Goal: Find specific page/section: Find specific page/section

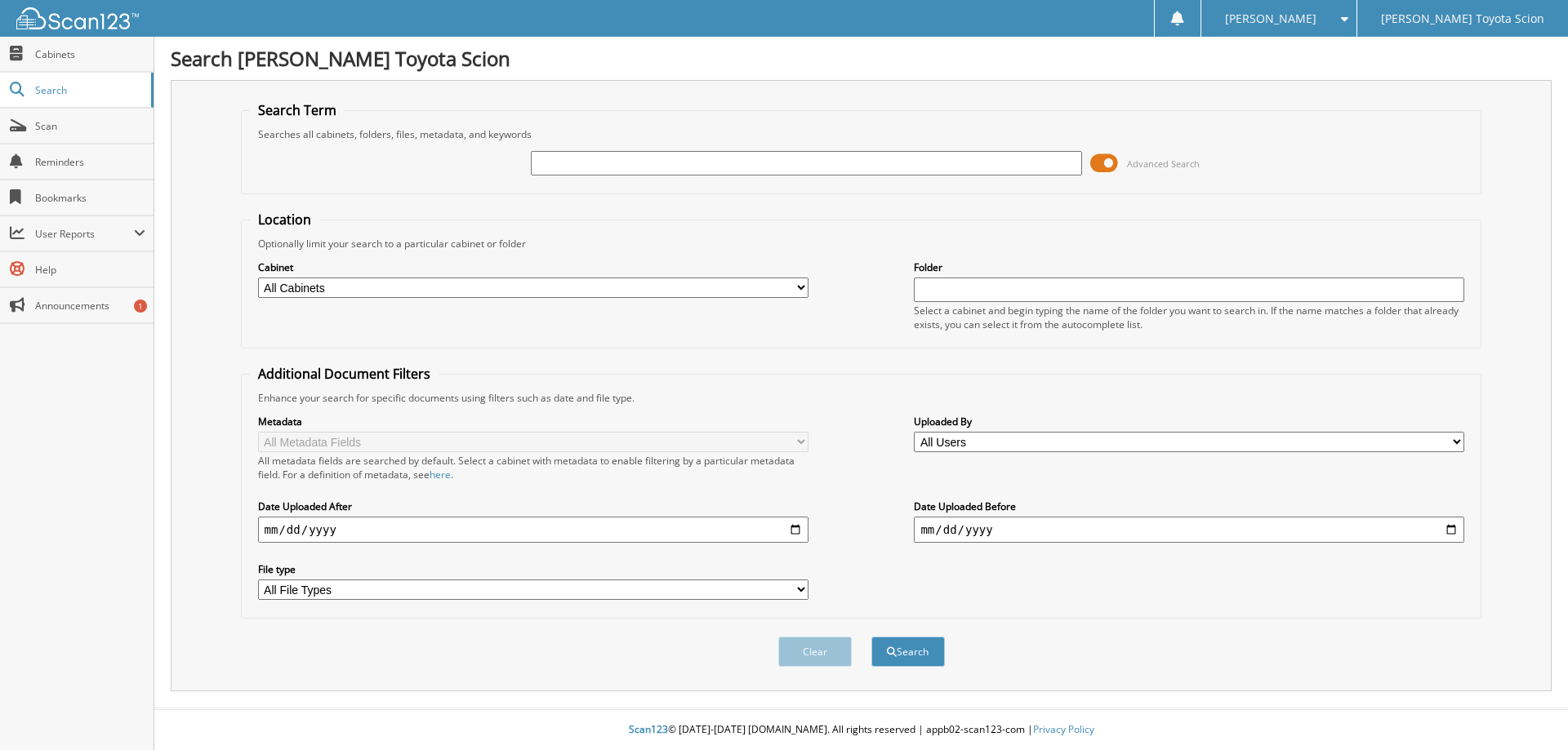
click at [547, 164] on input "text" at bounding box center [806, 163] width 551 height 25
type input "N3169738"
click at [1110, 159] on span at bounding box center [1105, 163] width 28 height 25
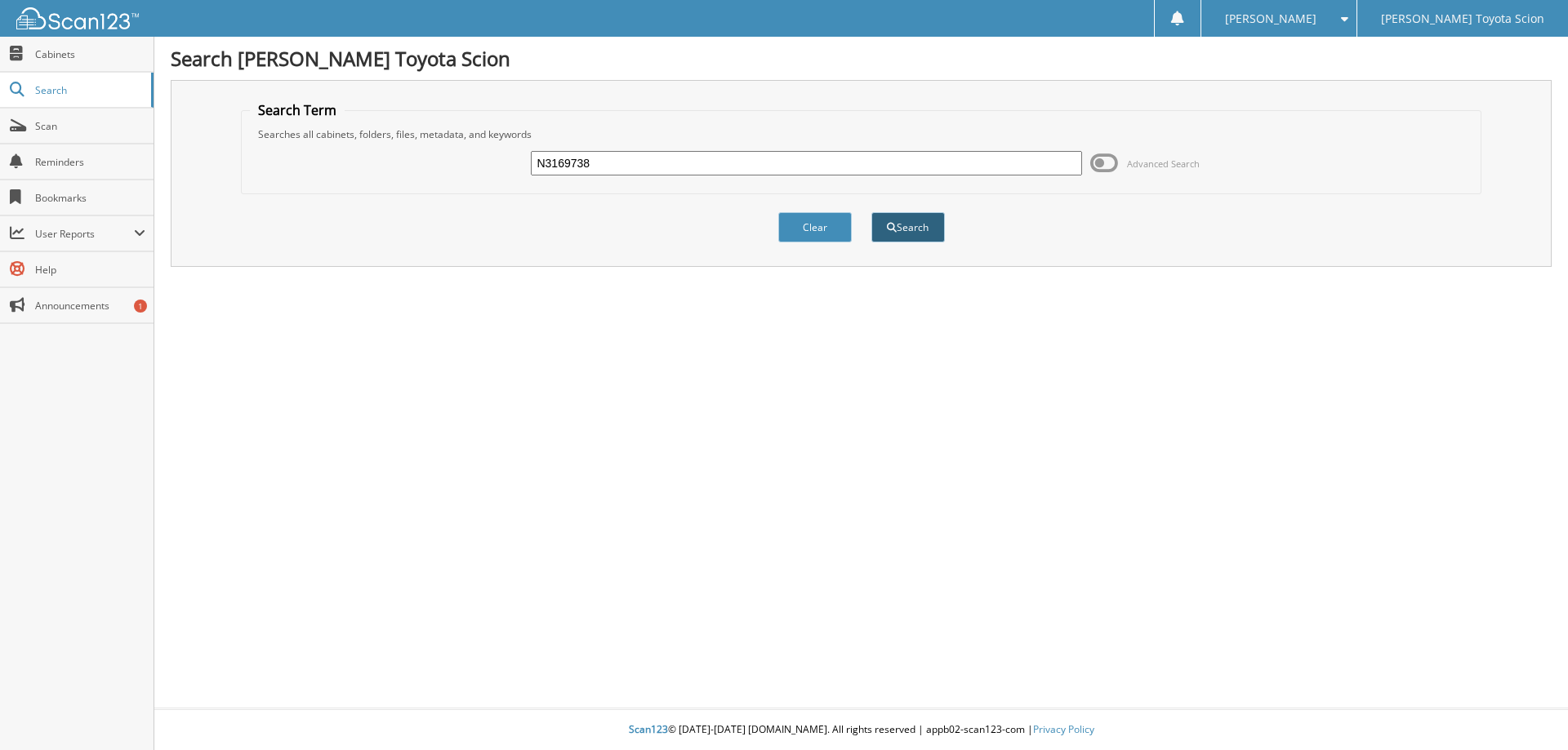
click at [909, 230] on button "Search" at bounding box center [908, 227] width 73 height 30
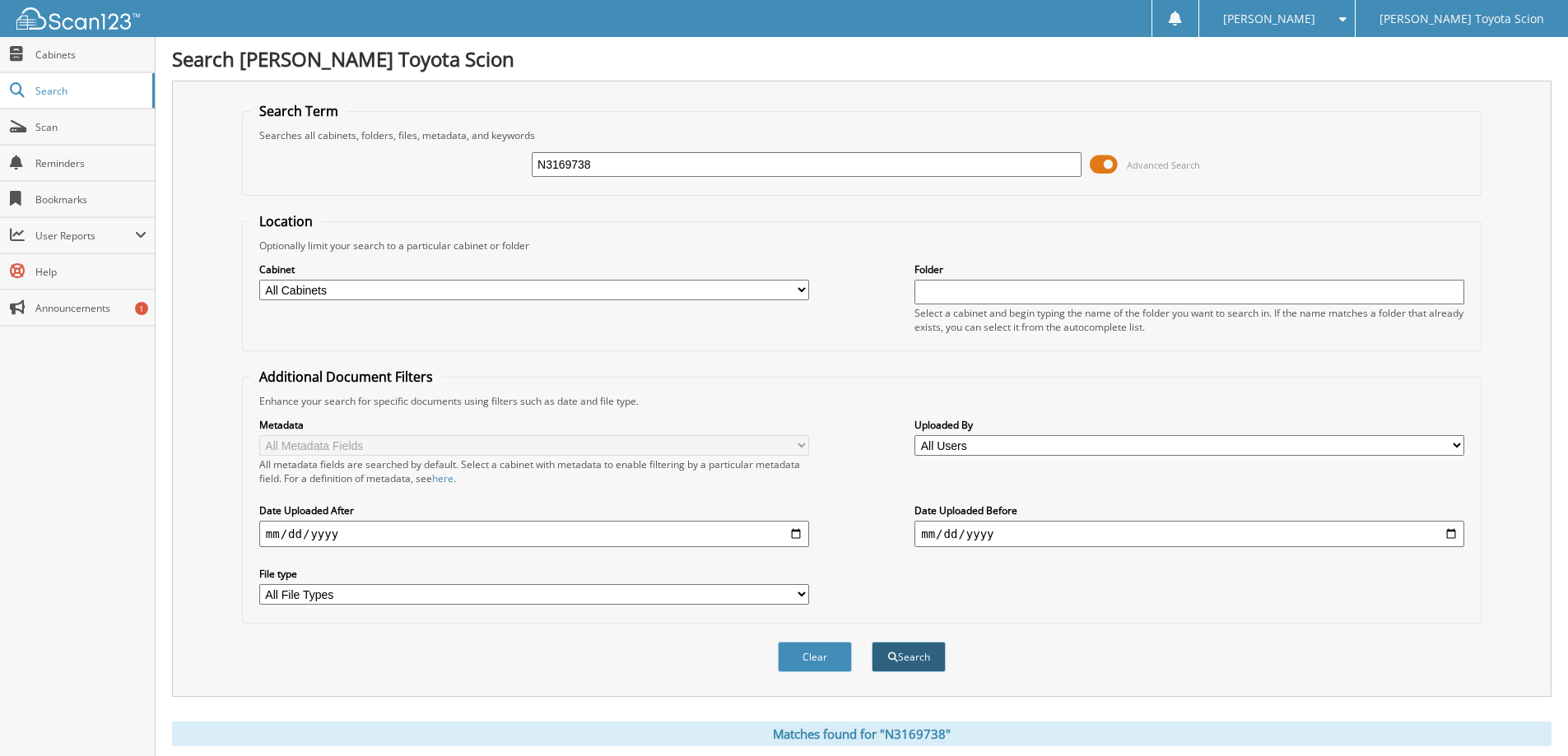
click at [907, 660] on button "Search" at bounding box center [909, 657] width 74 height 30
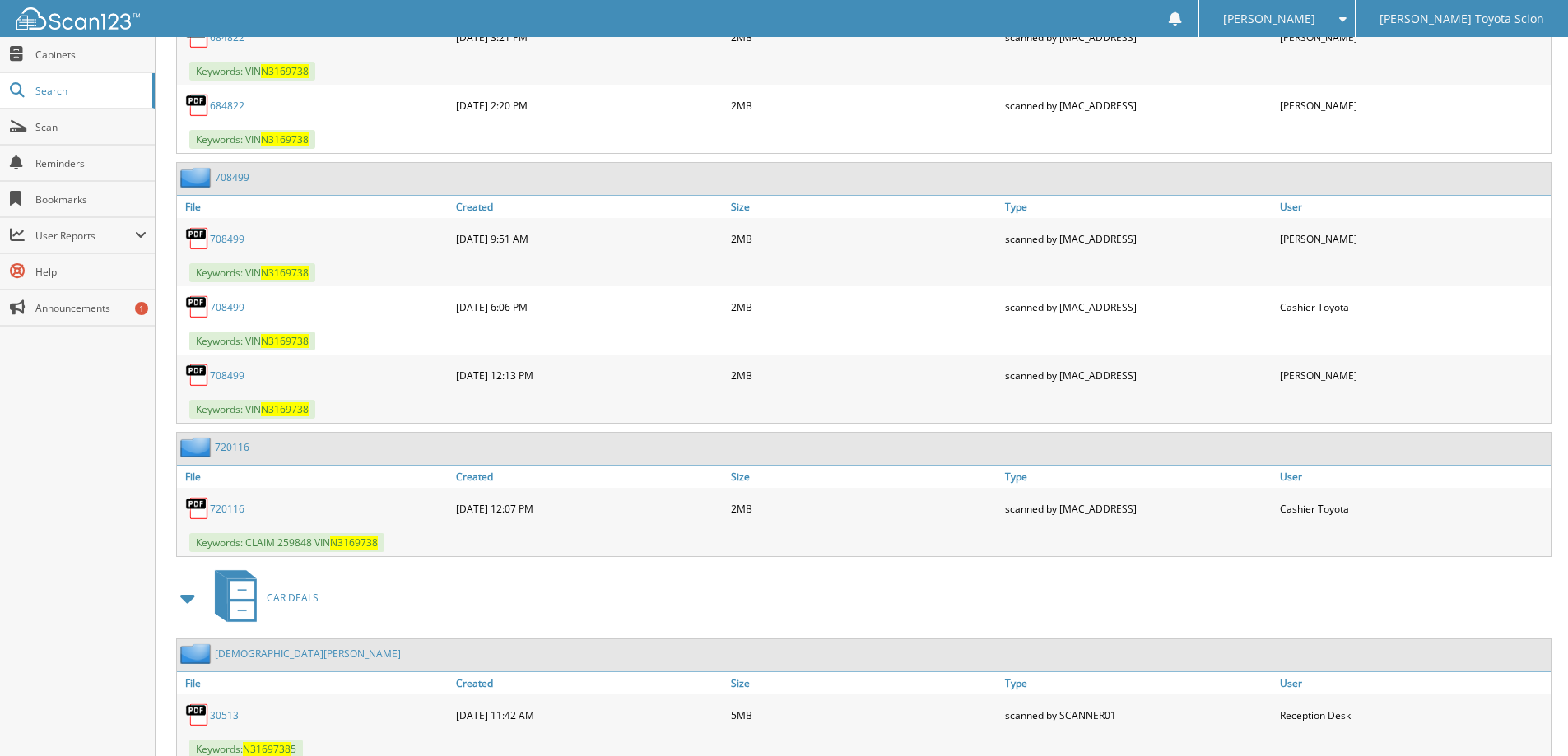
scroll to position [1200, 0]
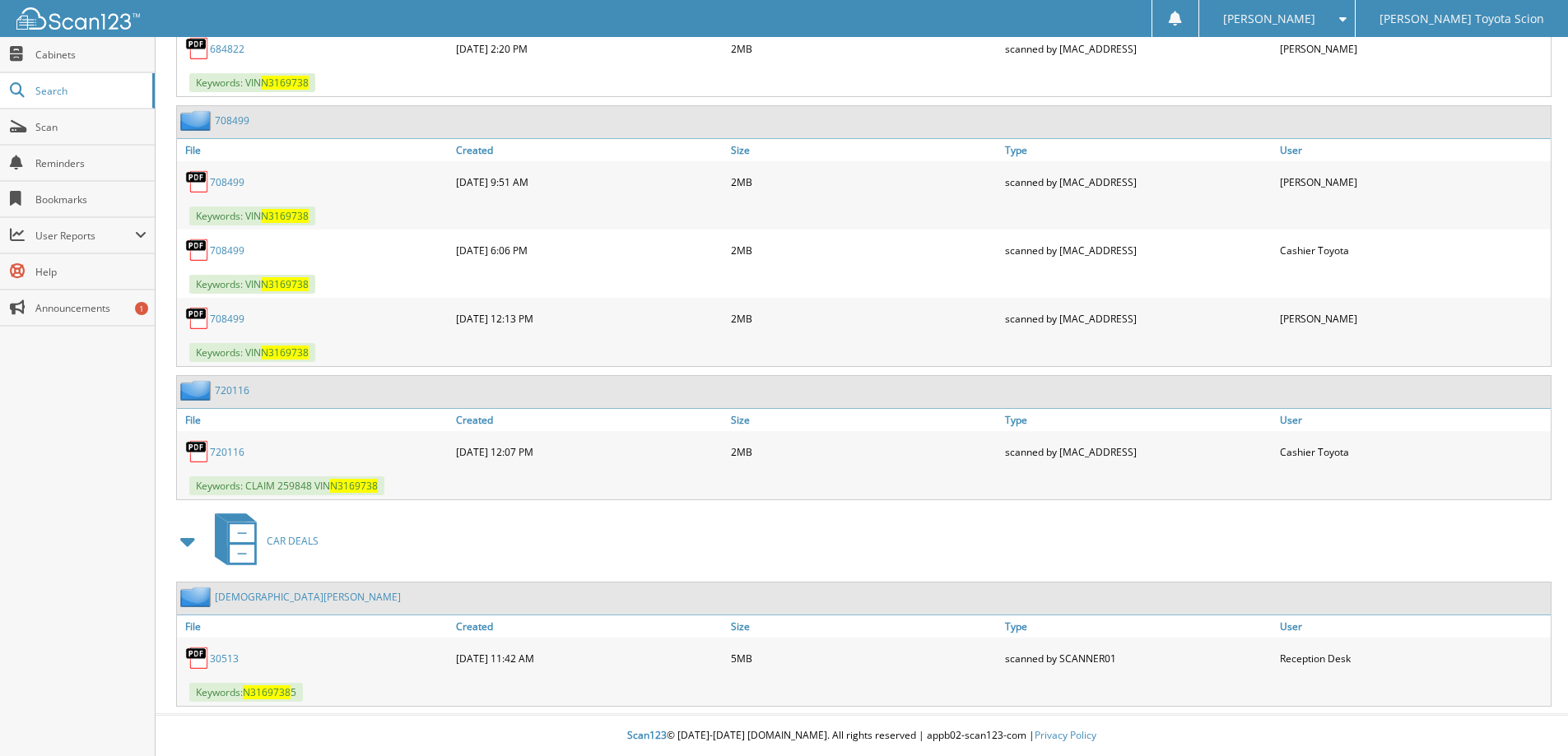
click at [242, 597] on link "GAY, ABRAHAM" at bounding box center [308, 597] width 186 height 14
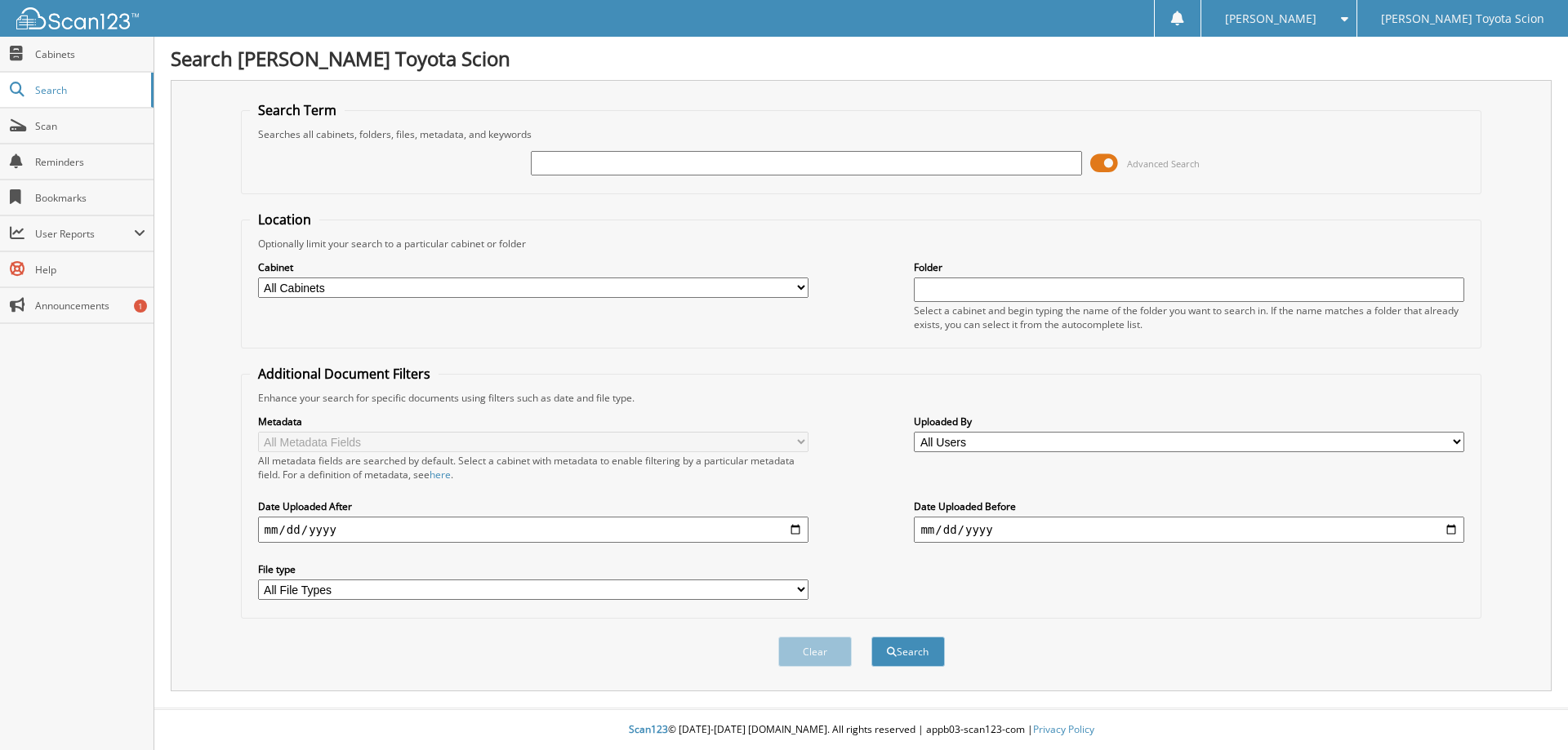
click at [570, 169] on input "text" at bounding box center [806, 163] width 551 height 25
type input "r6302414"
click at [1101, 164] on span at bounding box center [1105, 163] width 28 height 25
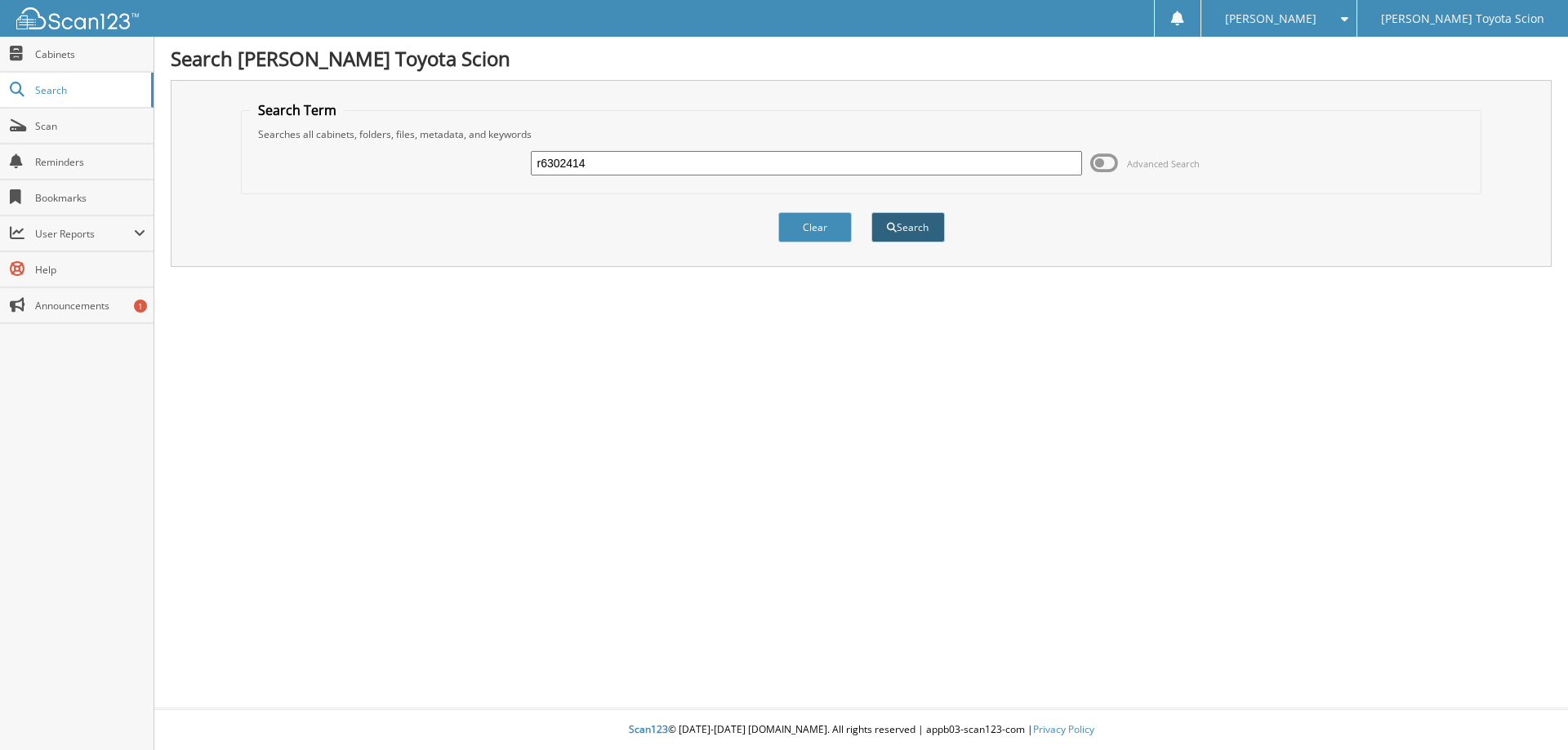
click at [925, 228] on button "Search" at bounding box center [908, 227] width 73 height 30
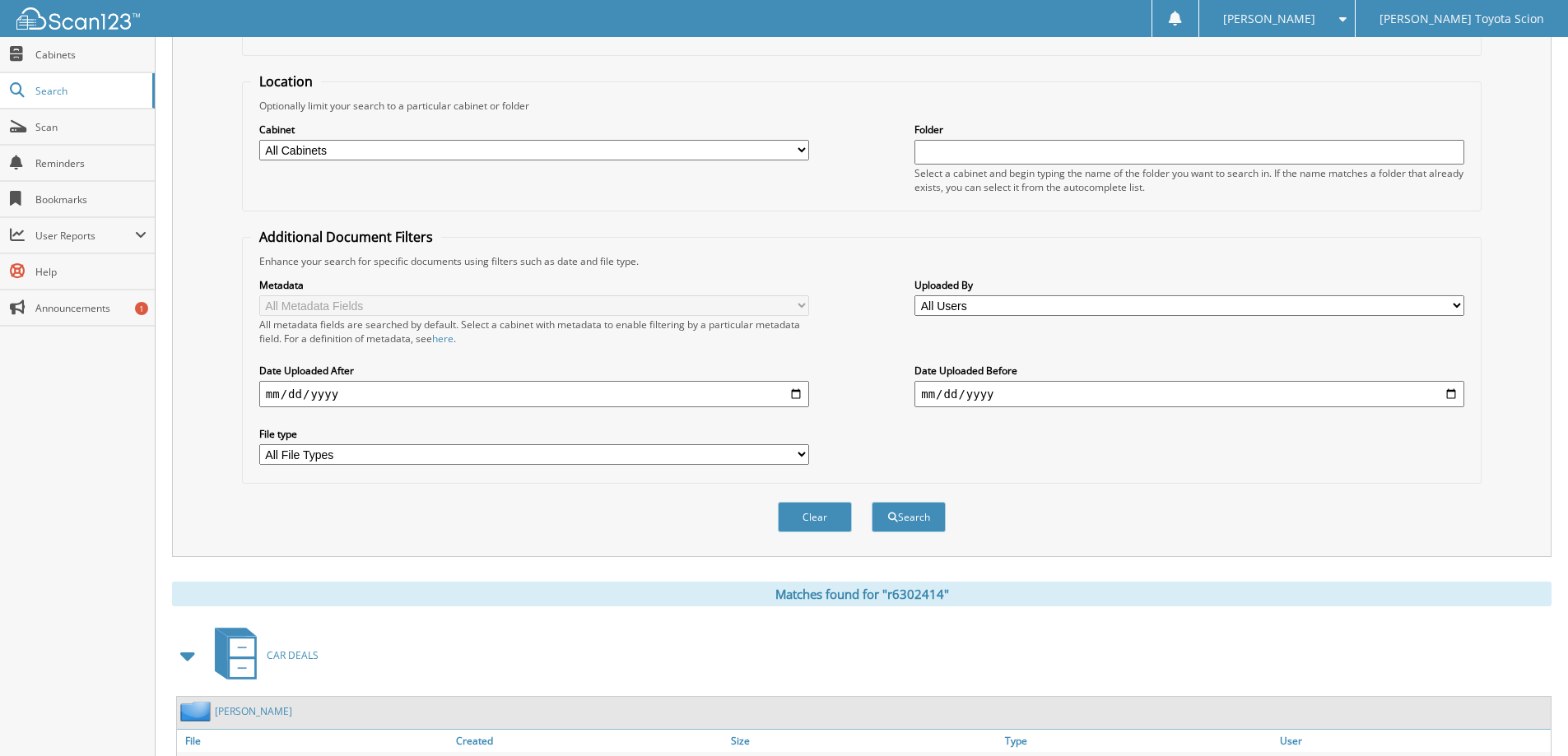
scroll to position [255, 0]
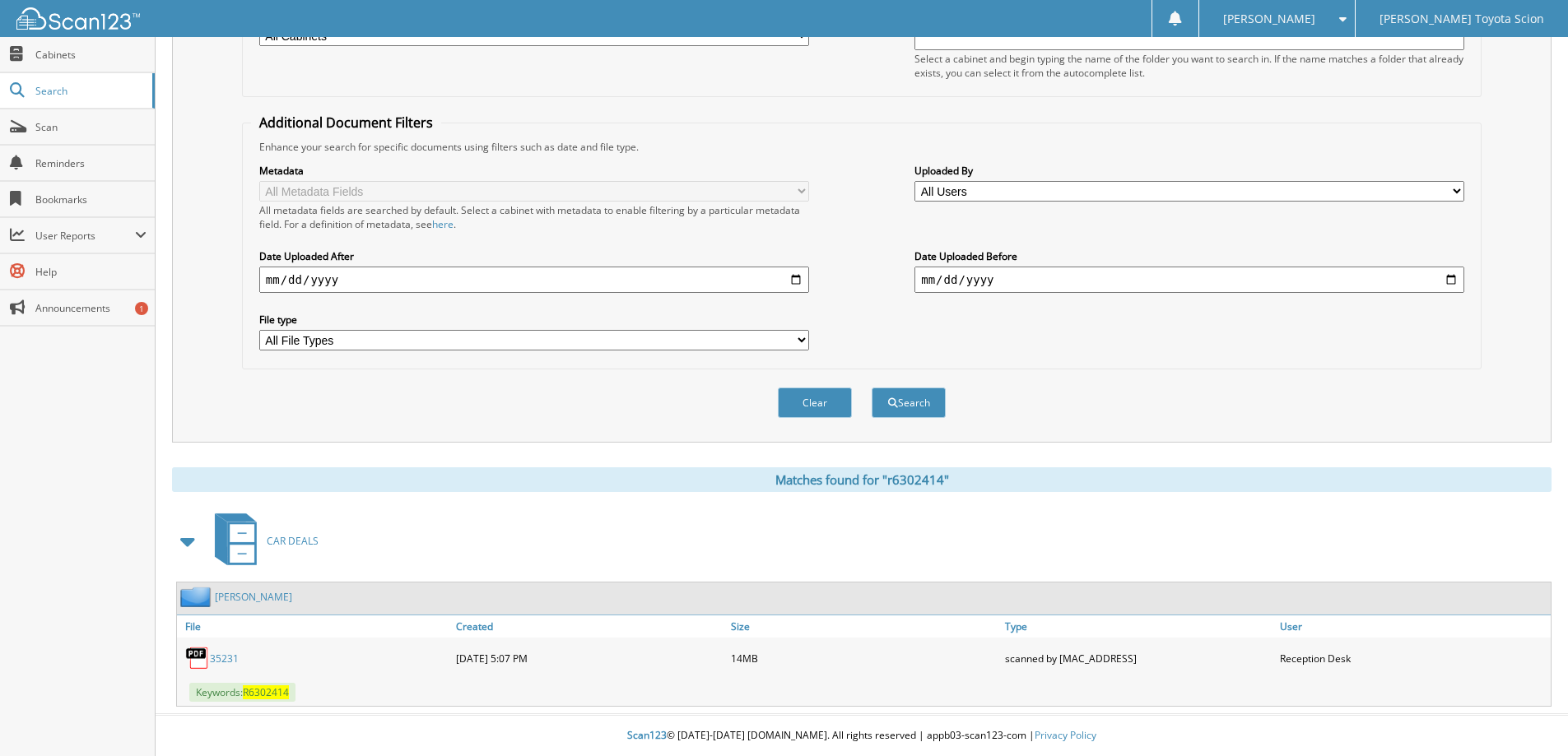
click at [253, 602] on link "[PERSON_NAME]" at bounding box center [253, 597] width 77 height 14
